Goal: Find specific page/section: Find specific page/section

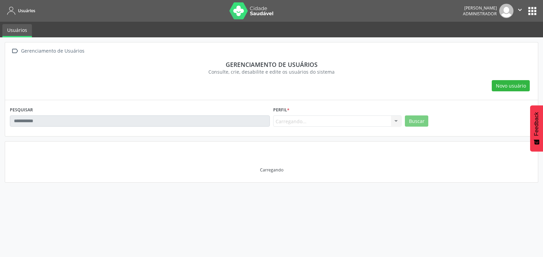
click at [342, 125] on div "Carregando... Nenhum resultado encontrado para: " " Não há nenhuma opção para s…" at bounding box center [337, 121] width 128 height 12
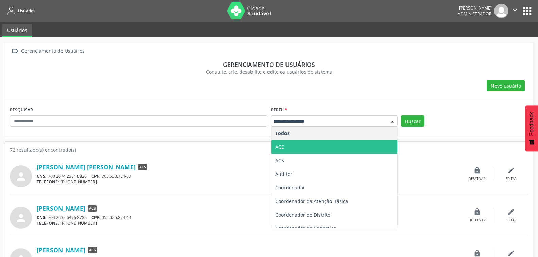
click at [331, 143] on span "ACE" at bounding box center [334, 147] width 126 height 14
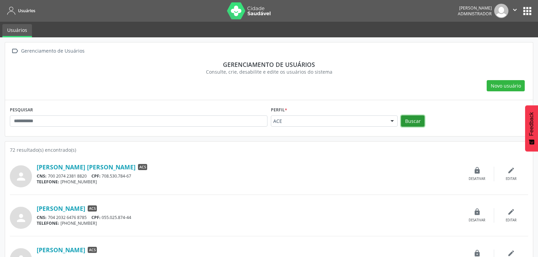
click at [414, 122] on button "Buscar" at bounding box center [412, 121] width 23 height 12
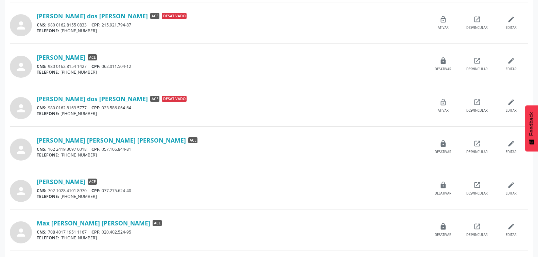
scroll to position [193, 0]
click at [85, 58] on link "[PERSON_NAME]" at bounding box center [61, 57] width 49 height 7
click at [90, 138] on link "[PERSON_NAME] [PERSON_NAME] [PERSON_NAME]" at bounding box center [111, 140] width 149 height 7
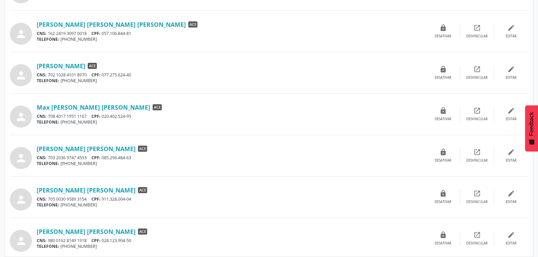
scroll to position [308, 0]
click at [82, 108] on link "Max [PERSON_NAME] [PERSON_NAME]" at bounding box center [93, 107] width 113 height 7
click at [76, 151] on link "[PERSON_NAME] [PERSON_NAME]" at bounding box center [86, 148] width 99 height 7
click at [77, 191] on link "[PERSON_NAME] [PERSON_NAME]" at bounding box center [86, 189] width 99 height 7
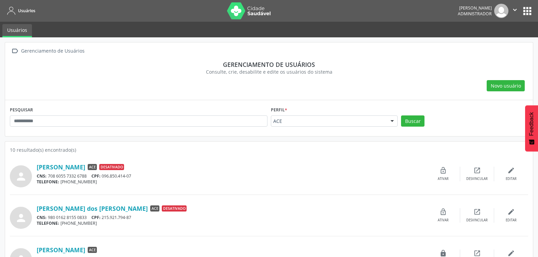
scroll to position [0, 0]
click at [372, 178] on div "CNS: 708 6055 7332 6788 CPF: 096.850.414-07" at bounding box center [231, 176] width 389 height 6
click at [525, 8] on button "apps" at bounding box center [527, 11] width 12 height 12
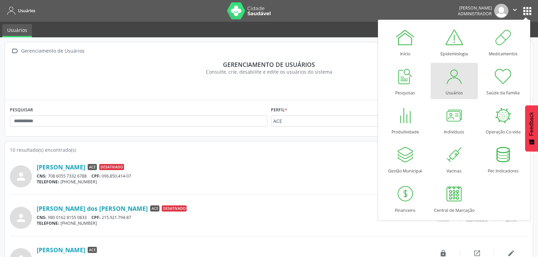
click at [60, 75] on div "Consulte, crie, desabilite e edite os usuários do sistema" at bounding box center [269, 71] width 508 height 7
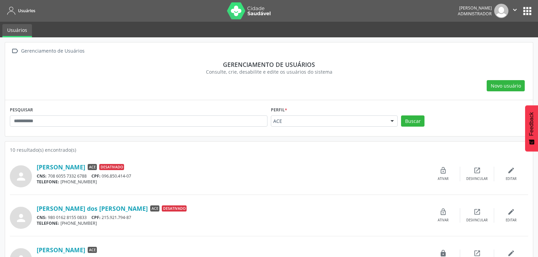
click at [250, 14] on img at bounding box center [249, 10] width 44 height 17
